Goal: Check status

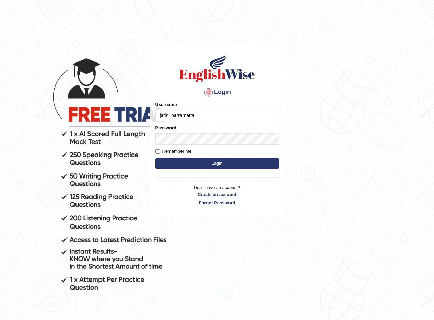
type input "jatin_parramatta"
click at [272, 164] on button "Login" at bounding box center [216, 163] width 123 height 10
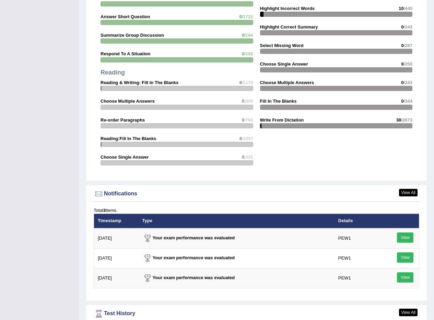
scroll to position [809, 0]
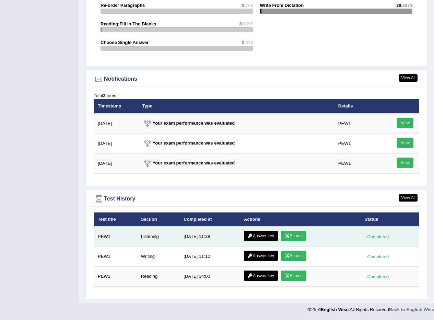
click at [290, 232] on link "Scores" at bounding box center [293, 235] width 25 height 10
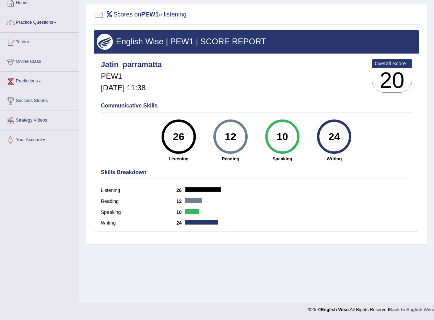
scroll to position [6, 0]
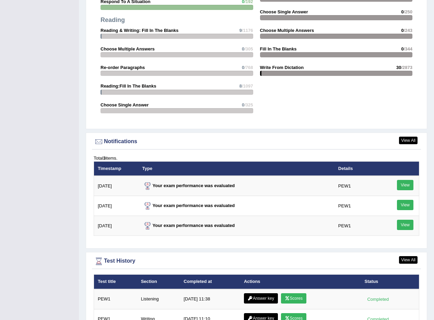
scroll to position [754, 0]
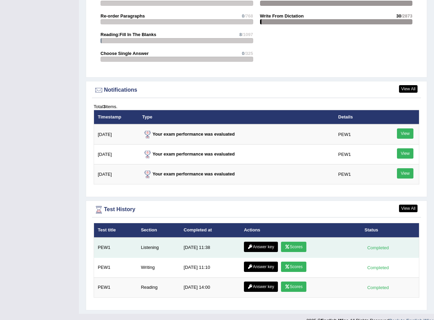
click at [264, 243] on link "Answer key" at bounding box center [261, 246] width 34 height 10
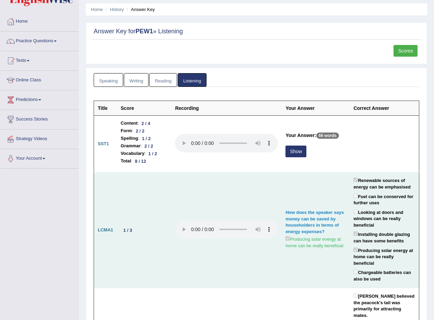
scroll to position [34, 0]
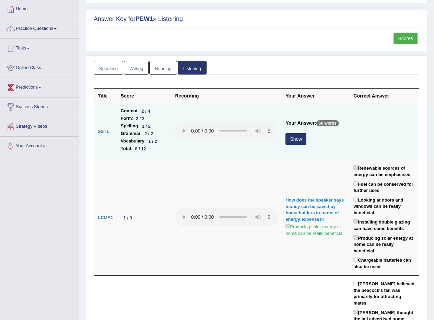
click at [295, 139] on button "Show" at bounding box center [295, 139] width 21 height 12
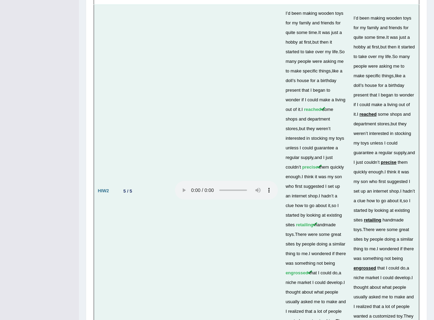
scroll to position [2388, 0]
